Goal: Task Accomplishment & Management: Use online tool/utility

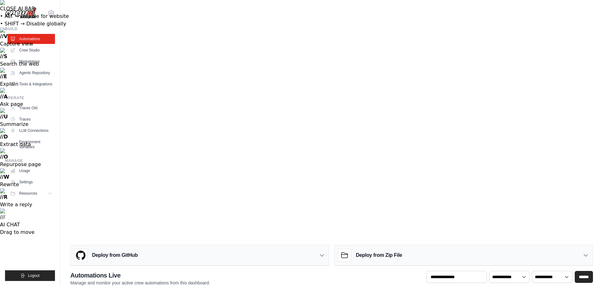
click at [37, 62] on link "Marketplace" at bounding box center [31, 62] width 47 height 10
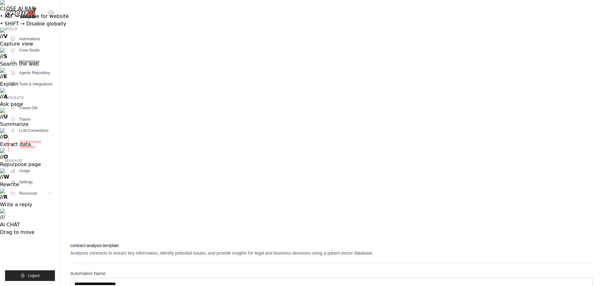
click at [30, 148] on link "Environment Variables" at bounding box center [31, 144] width 47 height 15
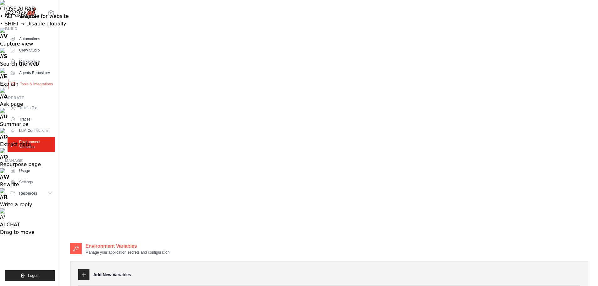
click at [32, 86] on link "Tools & Integrations" at bounding box center [31, 84] width 47 height 10
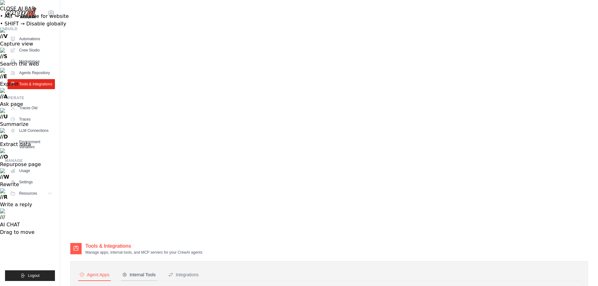
click at [146, 272] on div "Internal Tools" at bounding box center [139, 275] width 34 height 6
click at [194, 272] on div "Integrations" at bounding box center [183, 275] width 30 height 6
click at [30, 113] on link "Traces Old" at bounding box center [31, 108] width 47 height 10
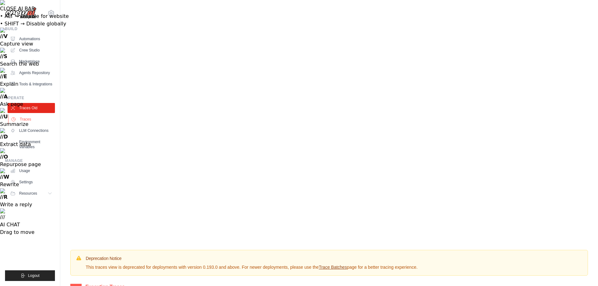
click at [25, 123] on link "Traces" at bounding box center [31, 119] width 47 height 10
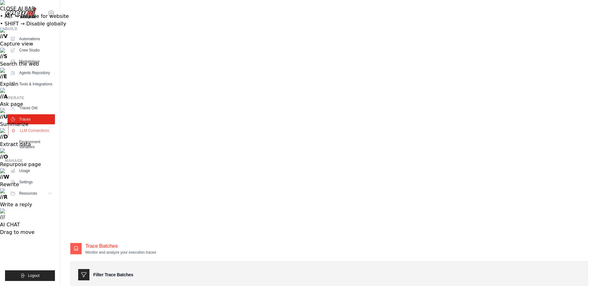
click at [34, 135] on link "LLM Connections" at bounding box center [31, 131] width 47 height 10
click at [29, 196] on span "Resources" at bounding box center [29, 193] width 18 height 5
click at [27, 186] on link "Settings" at bounding box center [31, 182] width 47 height 10
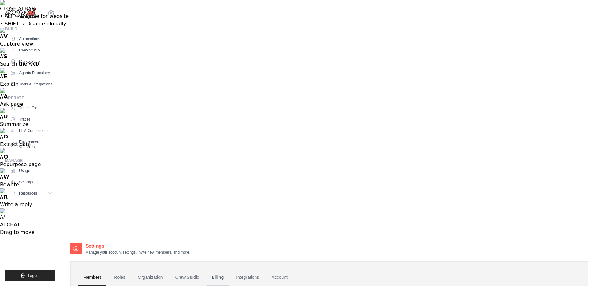
click at [226, 269] on link "Billing" at bounding box center [218, 277] width 22 height 17
click at [32, 38] on link "Automations" at bounding box center [31, 39] width 47 height 10
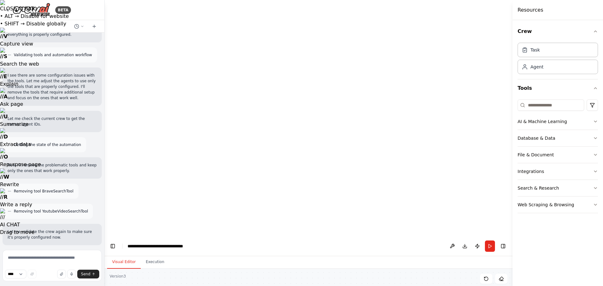
drag, startPoint x: 142, startPoint y: 167, endPoint x: 174, endPoint y: 142, distance: 40.9
click at [155, 256] on button "Execution" at bounding box center [155, 262] width 29 height 13
click at [121, 256] on button "Visual Editor" at bounding box center [124, 262] width 34 height 13
click at [560, 136] on button "Database & Data" at bounding box center [558, 138] width 80 height 16
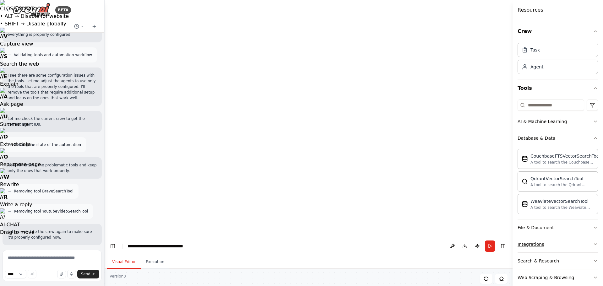
click at [545, 248] on button "Integrations" at bounding box center [558, 244] width 80 height 16
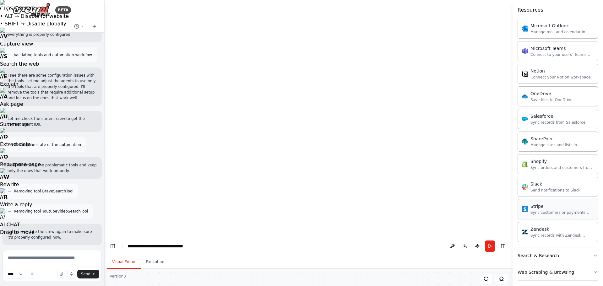
scroll to position [513, 0]
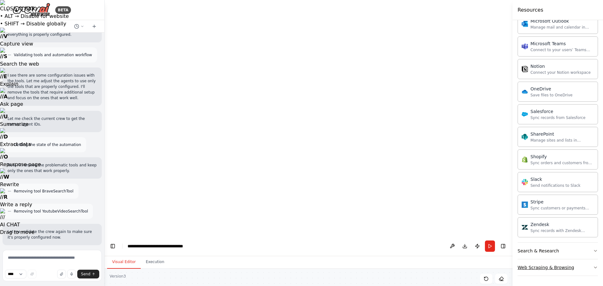
click at [552, 269] on div "Web Scraping & Browsing" at bounding box center [546, 267] width 57 height 6
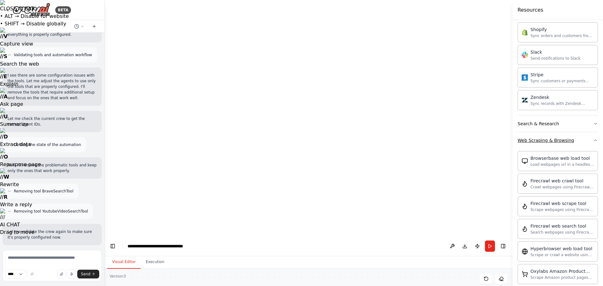
scroll to position [640, 0]
click at [549, 124] on div "Search & Research" at bounding box center [538, 123] width 41 height 6
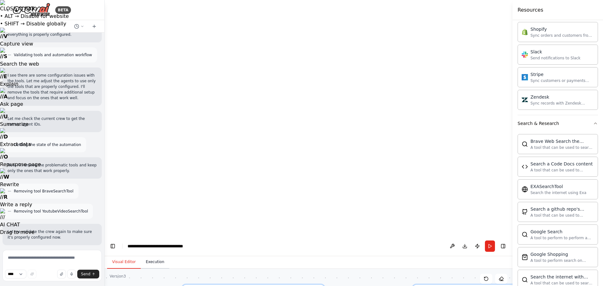
click at [154, 256] on button "Execution" at bounding box center [155, 262] width 29 height 13
click at [113, 256] on button "Visual Editor" at bounding box center [124, 262] width 34 height 13
click at [81, 28] on icon at bounding box center [82, 26] width 4 height 4
click at [94, 25] on div at bounding box center [52, 143] width 105 height 286
click at [94, 26] on icon at bounding box center [94, 26] width 3 height 0
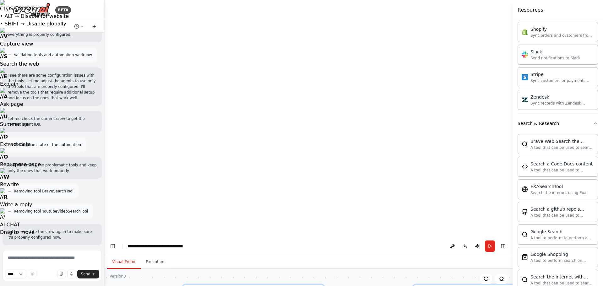
scroll to position [0, 0]
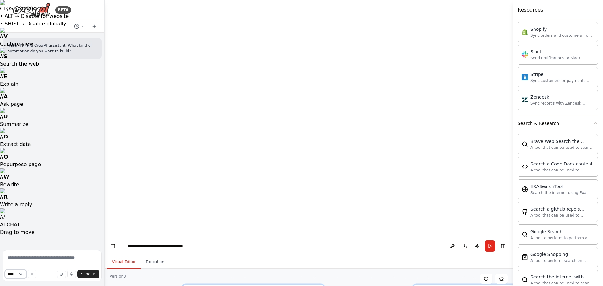
click at [22, 273] on select "****" at bounding box center [15, 274] width 21 height 9
click at [23, 275] on select "****" at bounding box center [15, 274] width 21 height 9
click at [477, 241] on button "Publish" at bounding box center [477, 246] width 10 height 11
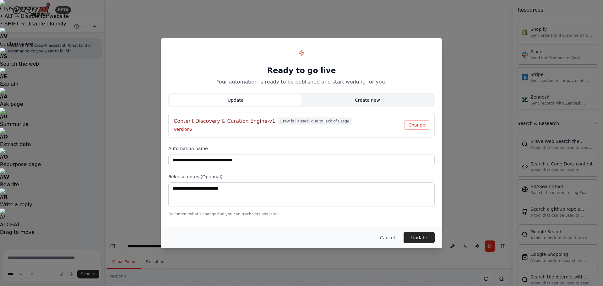
click at [373, 98] on button "Create new" at bounding box center [368, 100] width 132 height 11
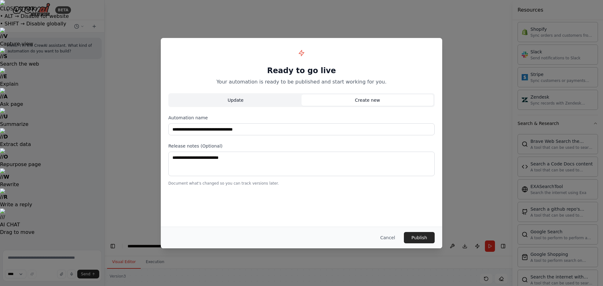
click at [225, 102] on button "Update" at bounding box center [236, 100] width 132 height 11
type input "**********"
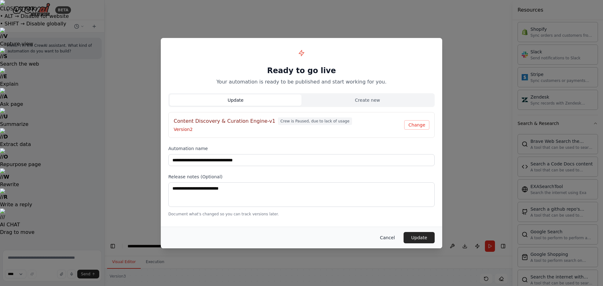
click at [393, 235] on button "Cancel" at bounding box center [387, 237] width 25 height 11
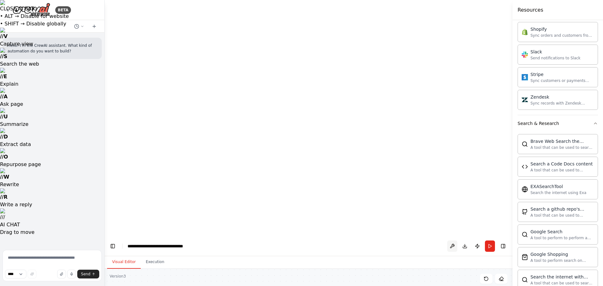
click at [452, 241] on button at bounding box center [452, 246] width 10 height 11
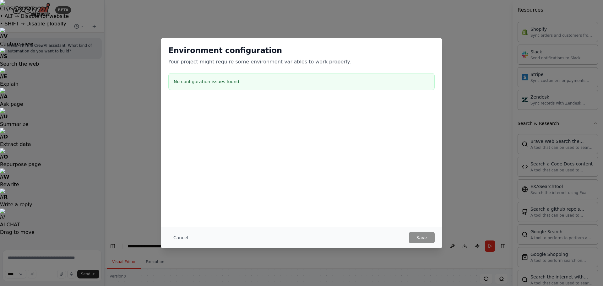
click at [471, 60] on div "Environment configuration Your project might require some environment variables…" at bounding box center [301, 143] width 603 height 286
click at [183, 238] on button "Cancel" at bounding box center [180, 237] width 25 height 11
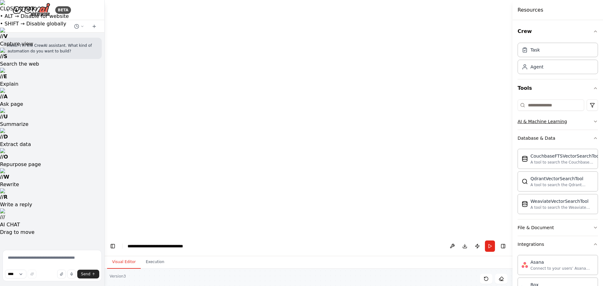
click at [560, 124] on div "AI & Machine Learning" at bounding box center [542, 121] width 49 height 6
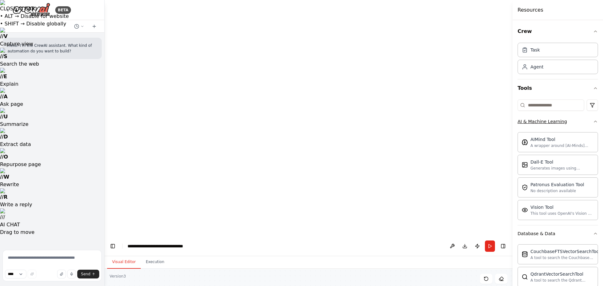
click at [560, 124] on div "AI & Machine Learning" at bounding box center [542, 121] width 49 height 6
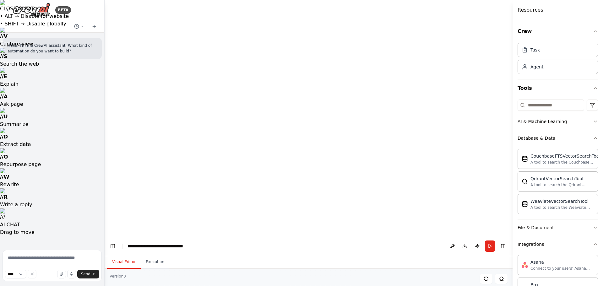
click at [555, 143] on button "Database & Data" at bounding box center [558, 138] width 80 height 16
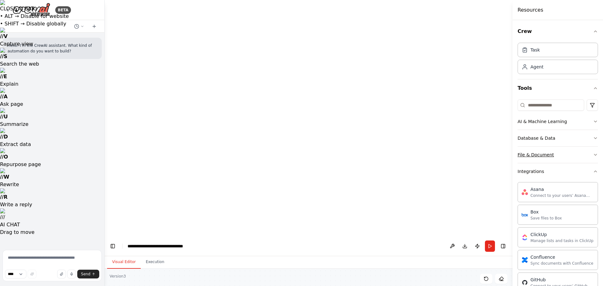
click at [555, 151] on button "File & Document" at bounding box center [558, 155] width 80 height 16
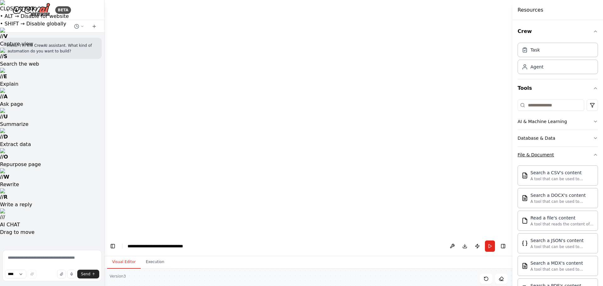
click at [593, 156] on icon "button" at bounding box center [595, 154] width 5 height 5
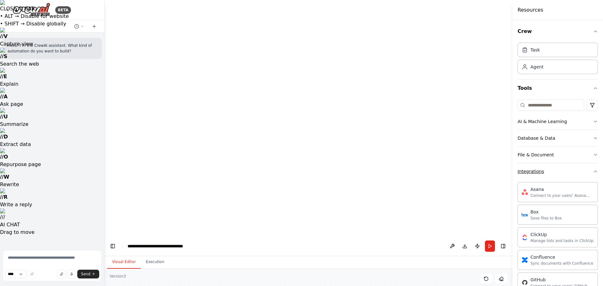
click at [593, 170] on icon "button" at bounding box center [595, 171] width 5 height 5
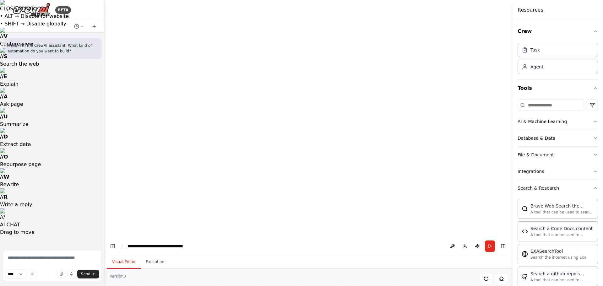
click at [594, 188] on icon "button" at bounding box center [595, 188] width 3 height 1
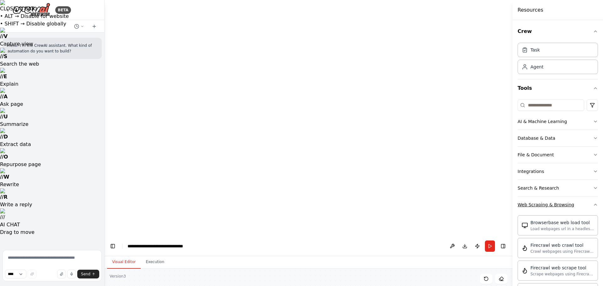
click at [591, 208] on button "Web Scraping & Browsing" at bounding box center [558, 205] width 80 height 16
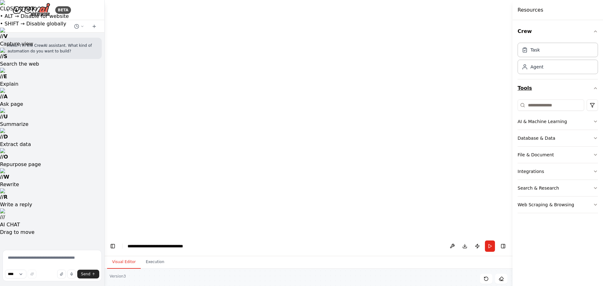
click at [596, 89] on icon "button" at bounding box center [595, 88] width 5 height 5
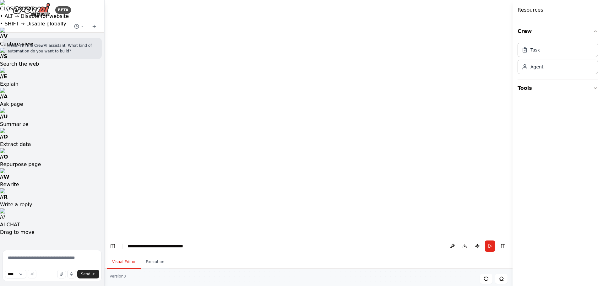
drag, startPoint x: 391, startPoint y: 87, endPoint x: 361, endPoint y: 38, distance: 58.0
click at [558, 51] on div "Task" at bounding box center [558, 49] width 80 height 14
drag, startPoint x: 503, startPoint y: 122, endPoint x: 447, endPoint y: 165, distance: 71.1
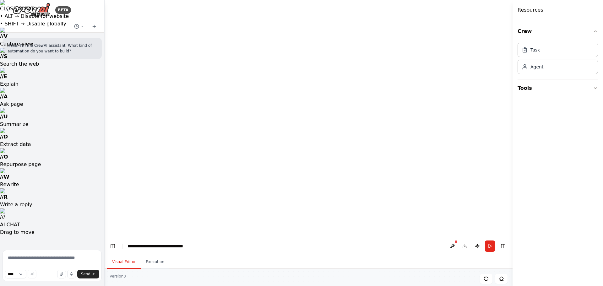
drag, startPoint x: 424, startPoint y: 214, endPoint x: 309, endPoint y: 120, distance: 147.8
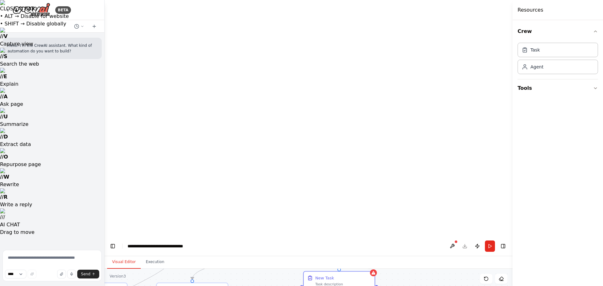
click at [504, 242] on button "Toggle Right Sidebar" at bounding box center [503, 246] width 9 height 9
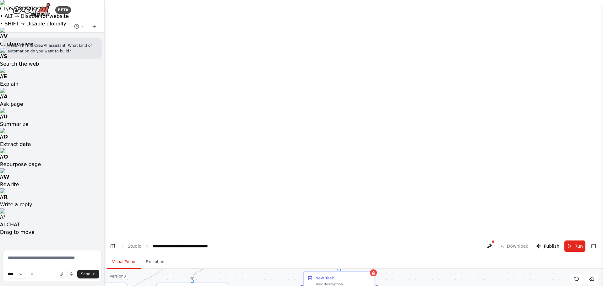
click at [598, 236] on header "**********" at bounding box center [354, 246] width 498 height 20
click at [595, 242] on button "Toggle Right Sidebar" at bounding box center [593, 246] width 9 height 9
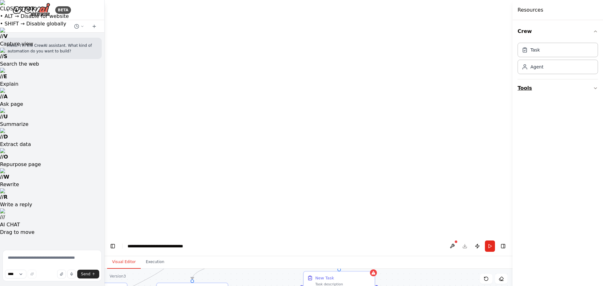
click at [524, 89] on button "Tools" at bounding box center [558, 88] width 80 height 18
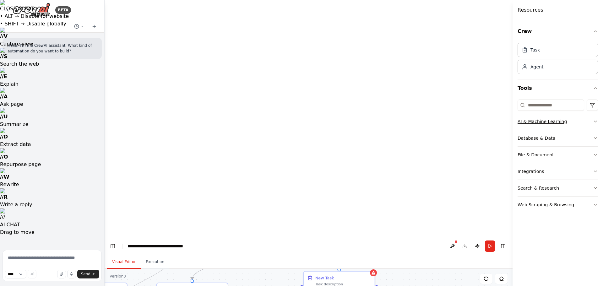
click at [540, 122] on div "AI & Machine Learning" at bounding box center [542, 121] width 49 height 6
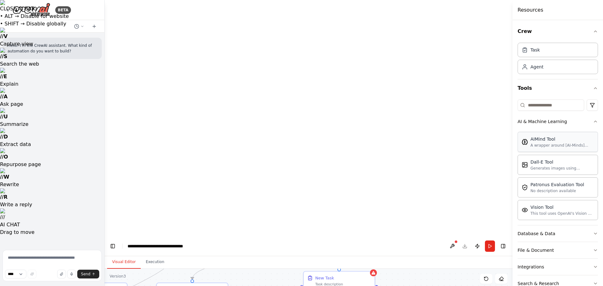
click at [549, 145] on div "A wrapper around [AI-Minds](https://mindsdb.com/minds). Useful for when you nee…" at bounding box center [561, 145] width 63 height 5
drag, startPoint x: 429, startPoint y: 127, endPoint x: 459, endPoint y: 159, distance: 43.8
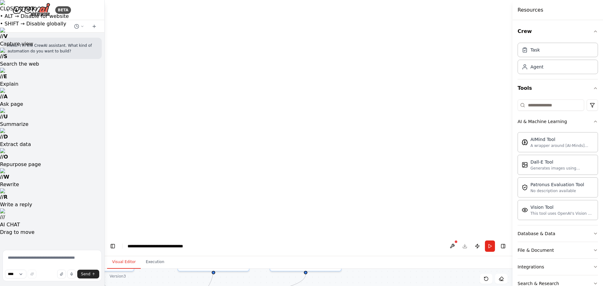
drag, startPoint x: 359, startPoint y: 75, endPoint x: 420, endPoint y: 190, distance: 131.0
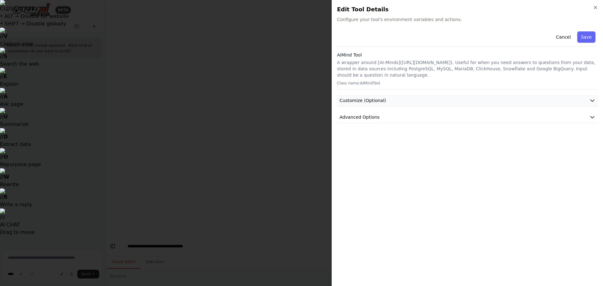
click at [377, 99] on span "Customize (Optional)" at bounding box center [363, 100] width 46 height 6
click at [372, 117] on span "Advanced Options" at bounding box center [360, 117] width 40 height 6
drag, startPoint x: 395, startPoint y: 62, endPoint x: 449, endPoint y: 64, distance: 53.4
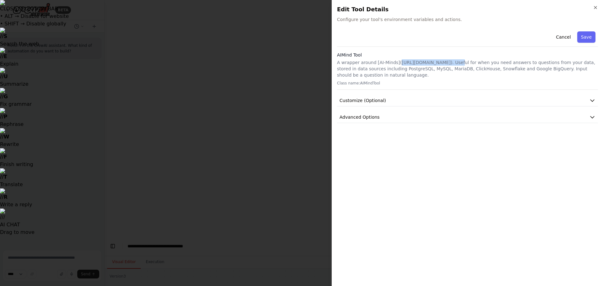
click at [449, 64] on p "A wrapper around [AI-Minds](https://mindsdb.com/minds). Useful for when you nee…" at bounding box center [467, 68] width 261 height 19
copy p "https://mindsdb.com/minds"
click at [563, 38] on button "Cancel" at bounding box center [563, 36] width 22 height 11
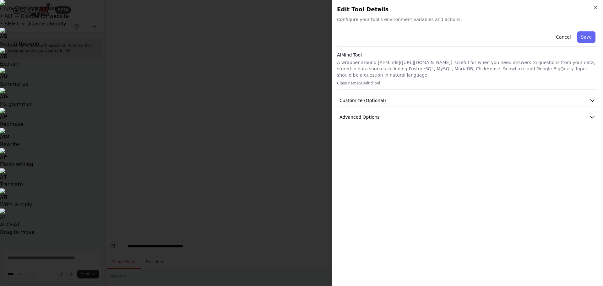
click at [601, 4] on div "Close Edit Tool Details Configure your tool's environment variables and actions…" at bounding box center [467, 143] width 271 height 286
click at [592, 9] on h2 "Edit Tool Details" at bounding box center [467, 9] width 261 height 9
click at [597, 7] on icon "button" at bounding box center [595, 7] width 5 height 5
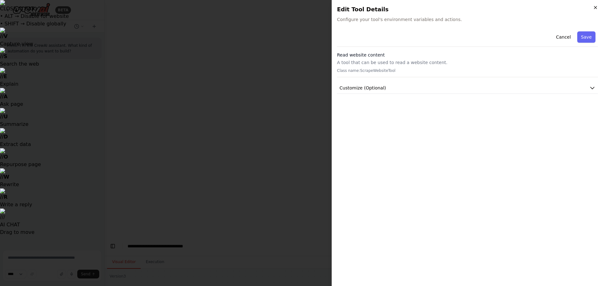
click at [596, 8] on icon "button" at bounding box center [595, 7] width 3 height 3
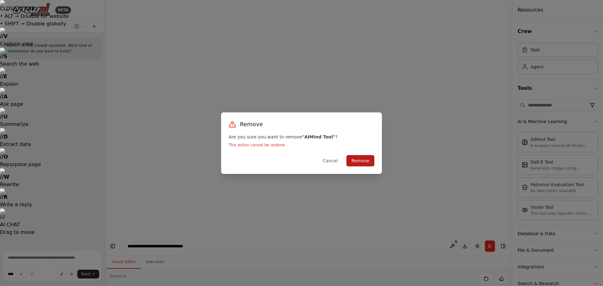
drag, startPoint x: 357, startPoint y: 158, endPoint x: 369, endPoint y: 158, distance: 11.9
click at [357, 159] on button "Remove" at bounding box center [360, 160] width 28 height 11
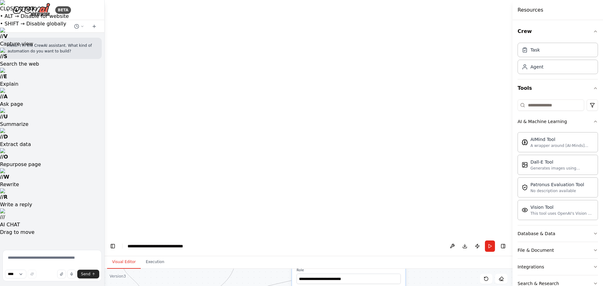
drag, startPoint x: 478, startPoint y: 196, endPoint x: 446, endPoint y: 73, distance: 127.5
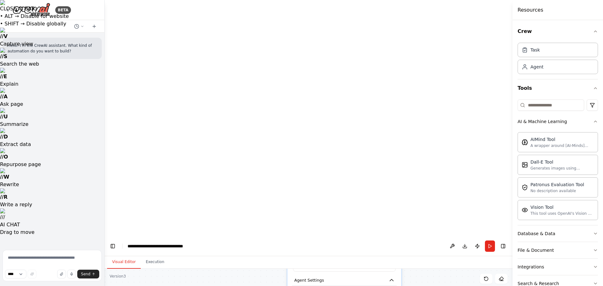
drag, startPoint x: 438, startPoint y: 214, endPoint x: 436, endPoint y: 70, distance: 144.5
drag, startPoint x: 396, startPoint y: 97, endPoint x: 418, endPoint y: 203, distance: 107.8
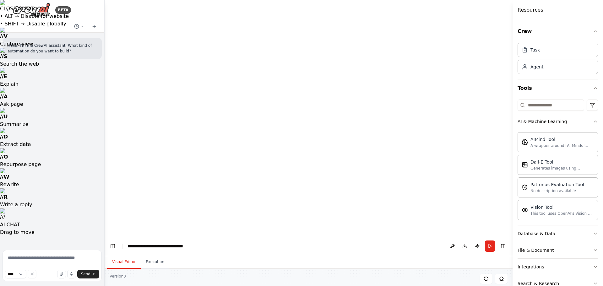
click at [472, 286] on icon at bounding box center [472, 291] width 3 height 3
click at [457, 286] on button "Confirm" at bounding box center [454, 292] width 22 height 8
click at [456, 286] on button "Confirm" at bounding box center [454, 292] width 22 height 8
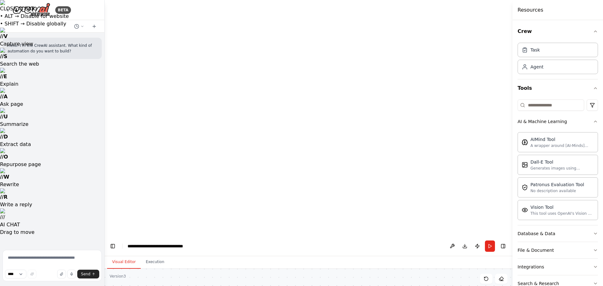
drag, startPoint x: 548, startPoint y: 242, endPoint x: 546, endPoint y: 225, distance: 16.4
click at [546, 225] on div "AI & Machine Learning AIMind Tool A wrapper around [AI-Minds](https://mindsdb.c…" at bounding box center [558, 210] width 80 height 195
click at [593, 119] on icon "button" at bounding box center [595, 121] width 5 height 5
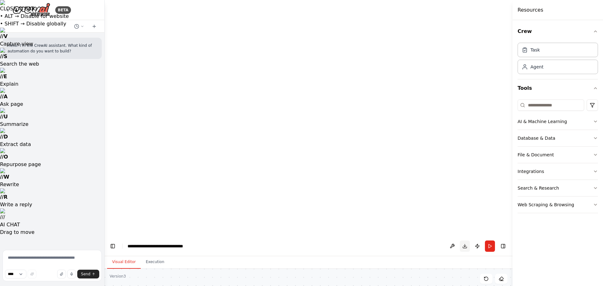
click at [463, 241] on button "Download" at bounding box center [465, 246] width 10 height 11
click at [478, 241] on button "Publish" at bounding box center [477, 246] width 10 height 11
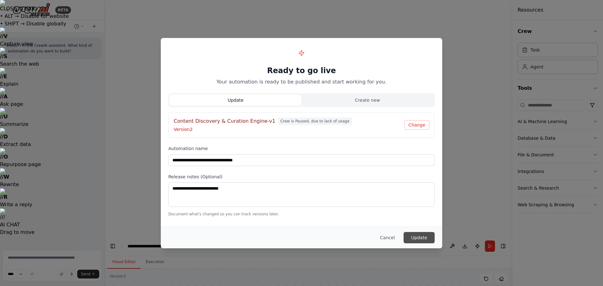
click at [415, 236] on button "Update" at bounding box center [419, 237] width 31 height 11
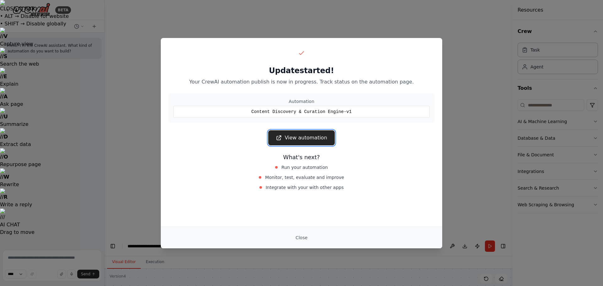
click at [311, 137] on link "View automation" at bounding box center [301, 137] width 66 height 15
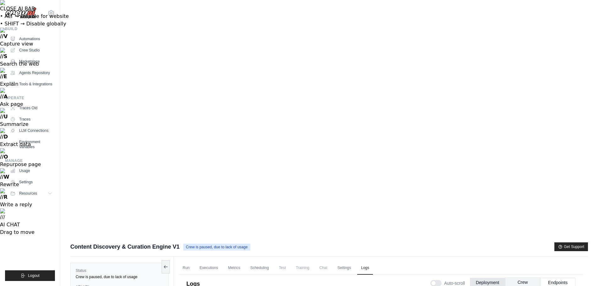
click at [525, 278] on button "Crew" at bounding box center [522, 282] width 35 height 9
click at [566, 278] on button "Endpoints" at bounding box center [558, 282] width 35 height 9
click at [493, 278] on button "Deployment" at bounding box center [487, 282] width 35 height 9
click at [187, 262] on link "Run" at bounding box center [186, 268] width 14 height 13
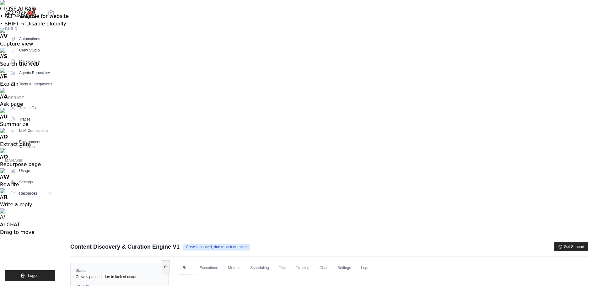
click at [212, 262] on link "Executions" at bounding box center [209, 268] width 26 height 13
click at [351, 262] on link "Settings" at bounding box center [344, 268] width 21 height 13
click at [370, 262] on link "Logs" at bounding box center [365, 268] width 16 height 13
click at [187, 262] on link "Run" at bounding box center [186, 268] width 14 height 13
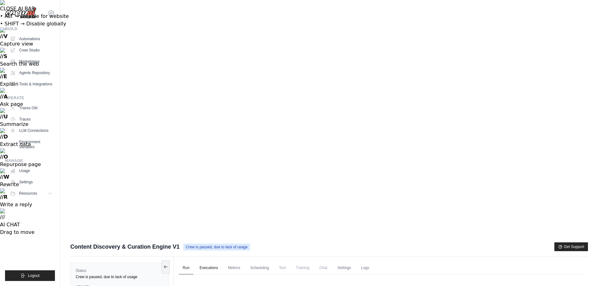
click at [213, 262] on link "Executions" at bounding box center [209, 268] width 26 height 13
click at [355, 262] on link "Settings" at bounding box center [344, 268] width 21 height 13
click at [371, 262] on link "Logs" at bounding box center [365, 268] width 16 height 13
